Goal: Task Accomplishment & Management: Complete application form

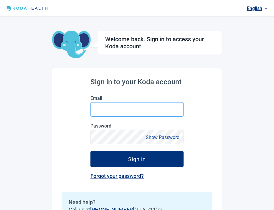
type input "saima+admin@kodahealthcare.com"
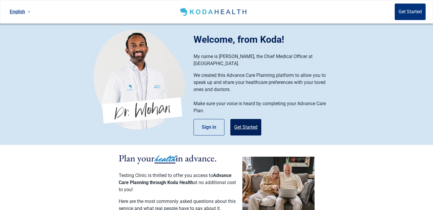
click at [250, 120] on button "Get Started" at bounding box center [245, 127] width 31 height 16
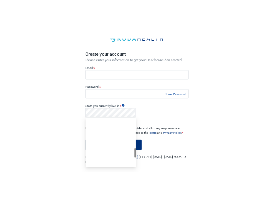
scroll to position [264, 0]
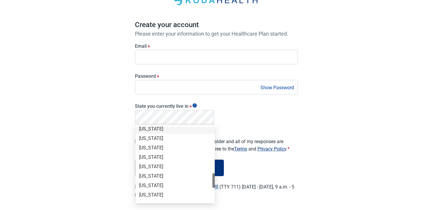
click at [119, 129] on div "English Sign in Create your account Please enter your information to get your H…" at bounding box center [216, 85] width 433 height 254
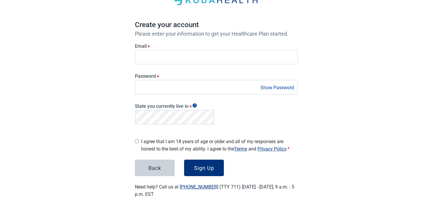
click at [139, 138] on div "I agree that I am 18 years of age or older and all of my responses are honest t…" at bounding box center [216, 143] width 163 height 17
click at [136, 139] on input "I agree that I am 18 years of age or older and all of my responses are honest t…" at bounding box center [137, 141] width 4 height 4
checkbox input "true"
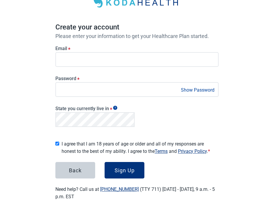
scroll to position [45, 0]
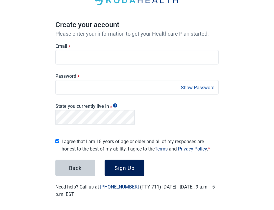
click at [122, 160] on button "Sign Up" at bounding box center [125, 168] width 40 height 16
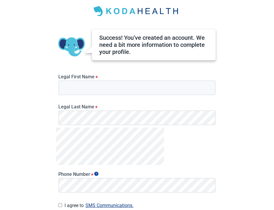
scroll to position [33, 0]
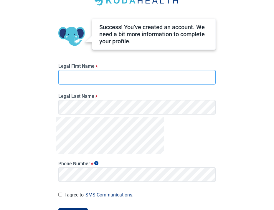
click at [133, 79] on input "Legal First Name *" at bounding box center [136, 77] width 157 height 15
type input "Test 2"
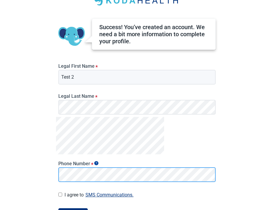
scroll to position [76, 0]
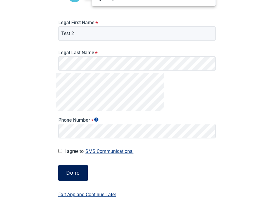
click at [70, 169] on button "Done" at bounding box center [72, 173] width 29 height 16
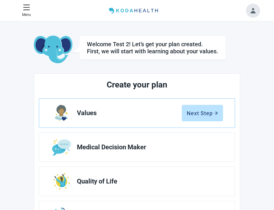
click at [255, 14] on button "Toggle account menu" at bounding box center [253, 11] width 14 height 14
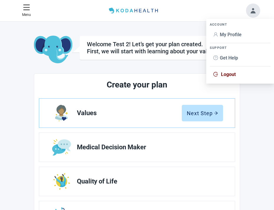
click at [236, 74] on span "Logout" at bounding box center [228, 75] width 15 height 6
